Goal: Task Accomplishment & Management: Complete application form

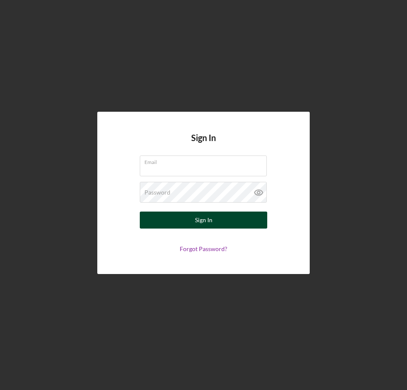
type input "[EMAIL_ADDRESS][DOMAIN_NAME]"
click at [197, 228] on div "Sign In" at bounding box center [203, 220] width 17 height 17
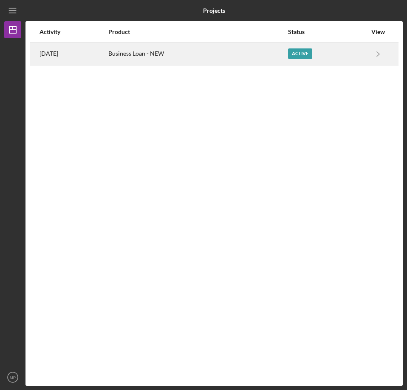
click at [161, 52] on div "Business Loan - NEW" at bounding box center [197, 53] width 179 height 21
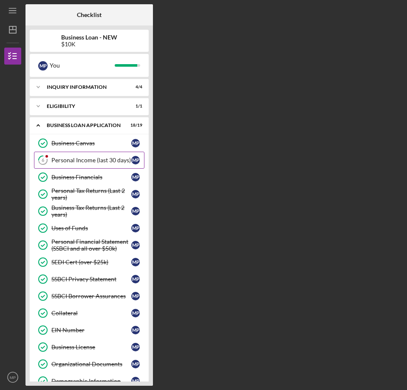
click at [84, 162] on div "Personal Income (last 30 days)" at bounding box center [91, 160] width 80 height 7
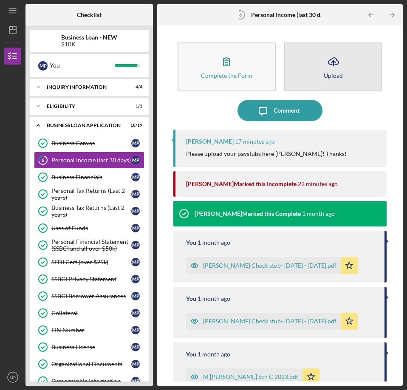
click at [316, 77] on button "Icon/Upload Upload" at bounding box center [334, 67] width 98 height 49
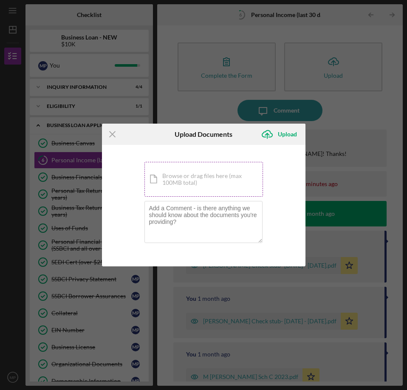
click at [183, 183] on div "Icon/Document Browse or drag files here (max 100MB total) Tap to choose files o…" at bounding box center [204, 179] width 119 height 35
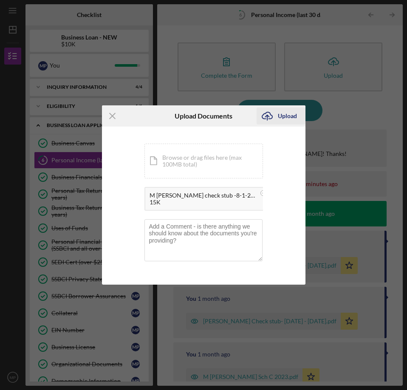
click at [287, 115] on div "Upload" at bounding box center [287, 116] width 19 height 17
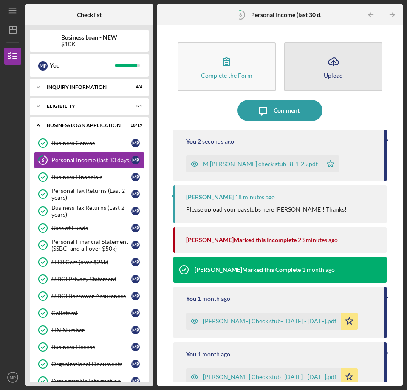
click at [333, 71] on button "Icon/Upload Upload" at bounding box center [334, 67] width 98 height 49
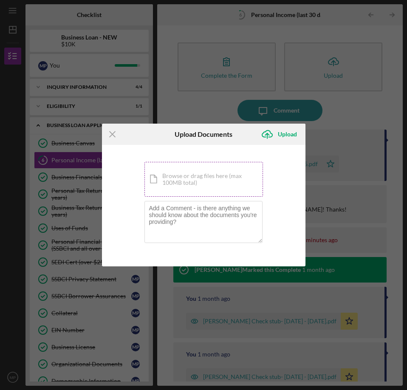
click at [195, 183] on div "Icon/Document Browse or drag files here (max 100MB total) Tap to choose files o…" at bounding box center [204, 179] width 119 height 35
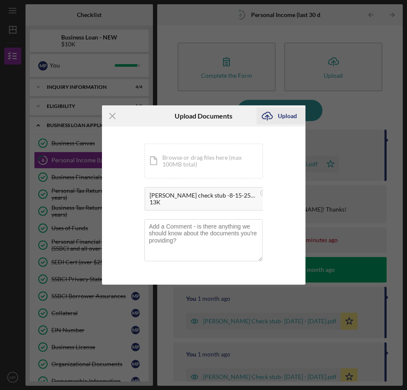
click at [289, 117] on div "Upload" at bounding box center [287, 116] width 19 height 17
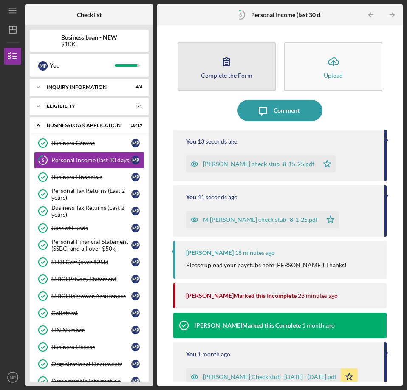
click at [223, 77] on div "Complete the Form" at bounding box center [226, 75] width 51 height 6
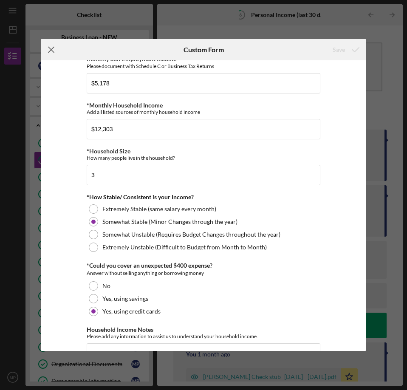
scroll to position [427, 0]
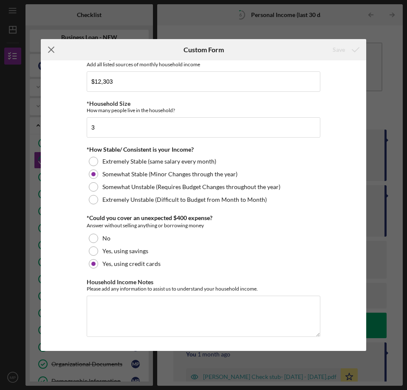
click at [50, 50] on line at bounding box center [51, 50] width 6 height 6
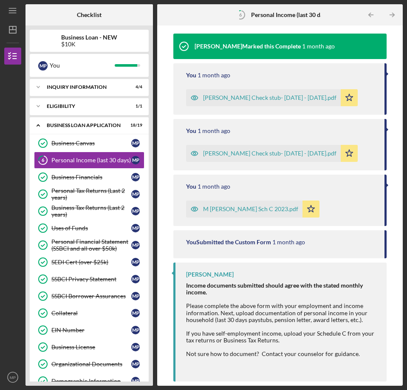
scroll to position [237, 0]
